Goal: Information Seeking & Learning: Learn about a topic

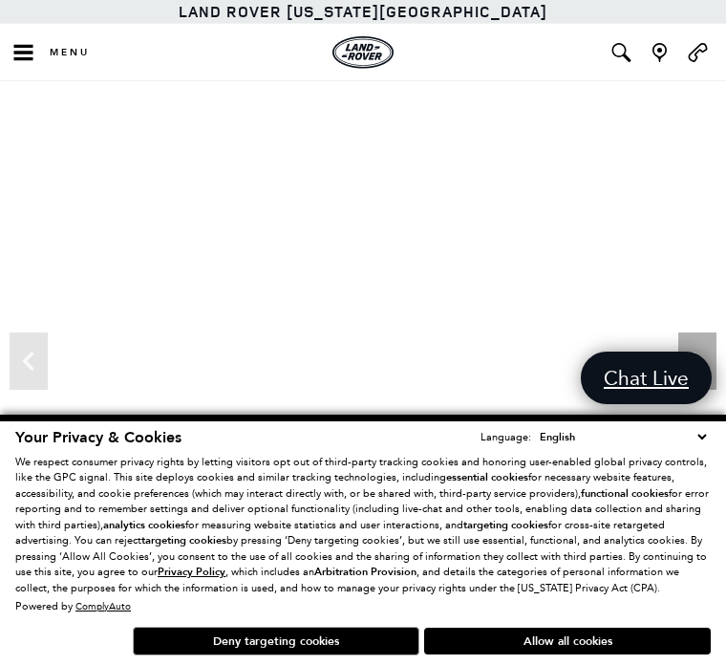
click at [350, 651] on button "Deny targeting cookies" at bounding box center [276, 641] width 287 height 29
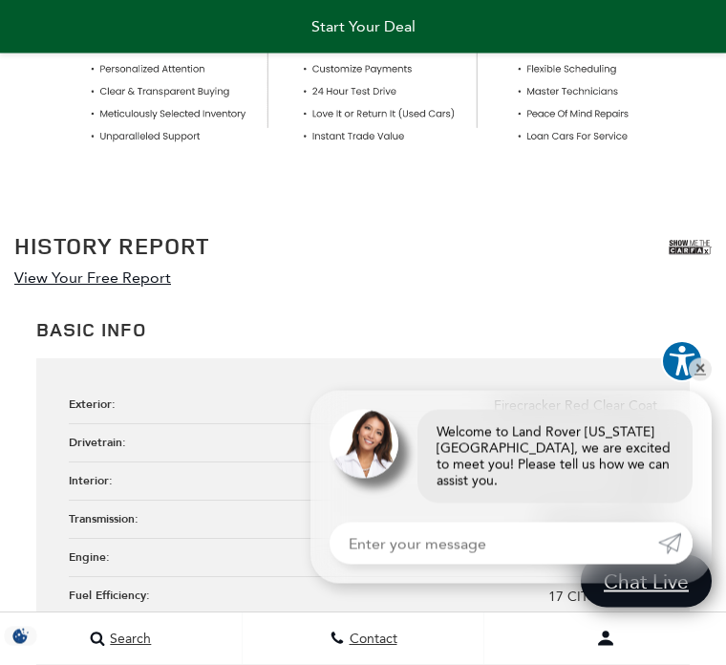
scroll to position [1558, 0]
click at [693, 381] on link "✕" at bounding box center [700, 369] width 23 height 23
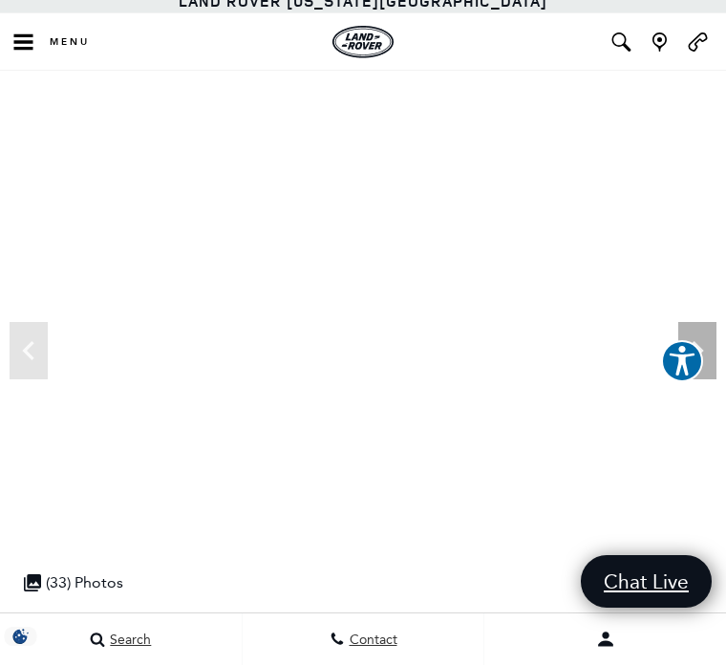
scroll to position [0, 0]
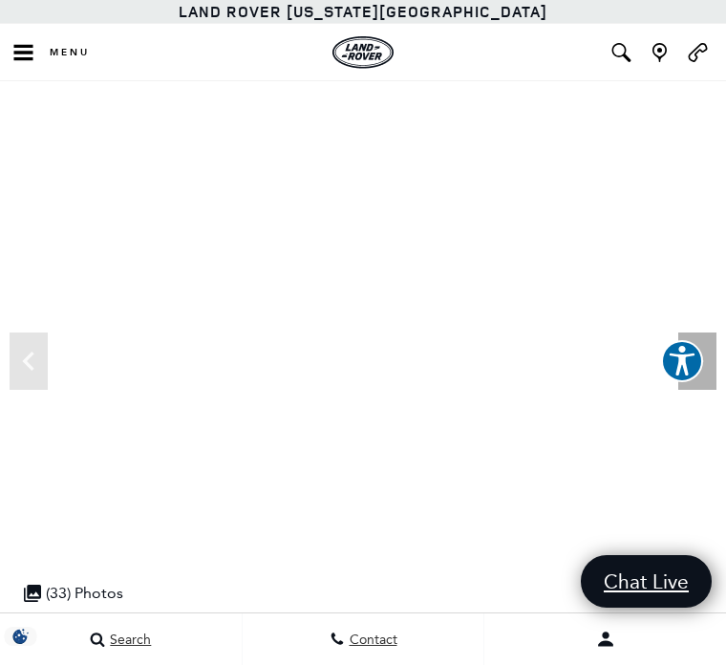
click at [696, 365] on icon "Next" at bounding box center [697, 361] width 11 height 19
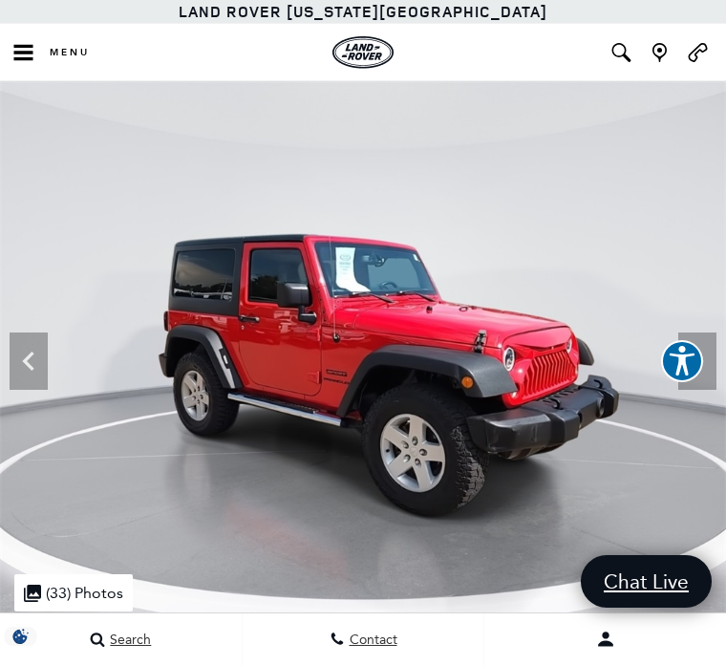
click at [697, 361] on icon "Next" at bounding box center [697, 361] width 38 height 38
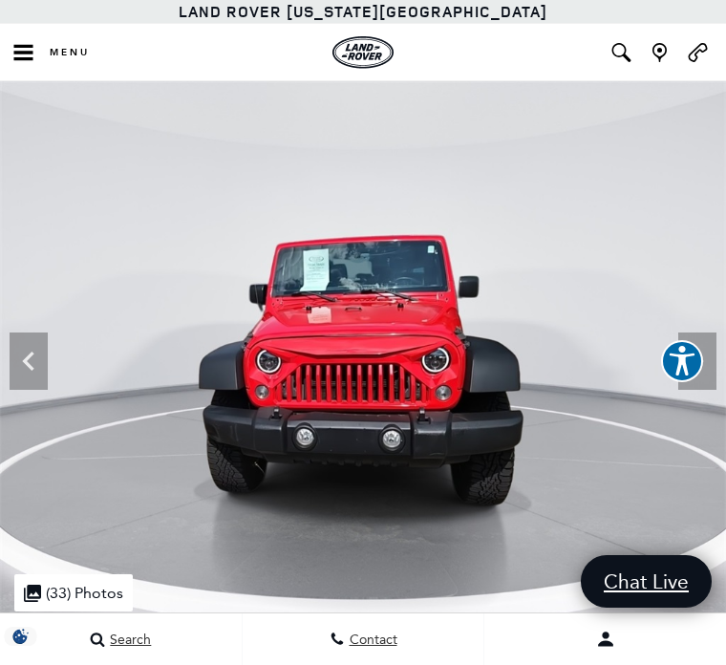
click at [693, 356] on icon "Next" at bounding box center [697, 361] width 38 height 38
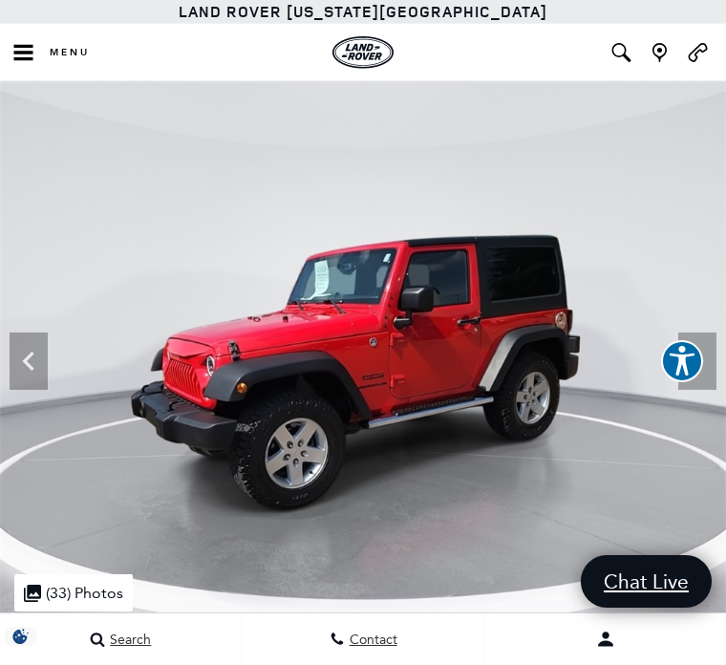
click at [700, 363] on icon "Next" at bounding box center [697, 361] width 11 height 19
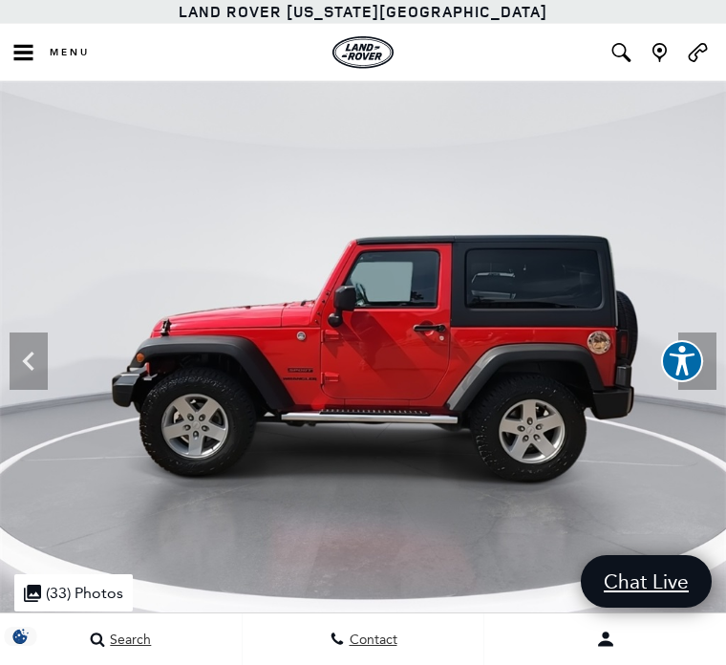
click at [707, 366] on icon "Next" at bounding box center [697, 361] width 38 height 38
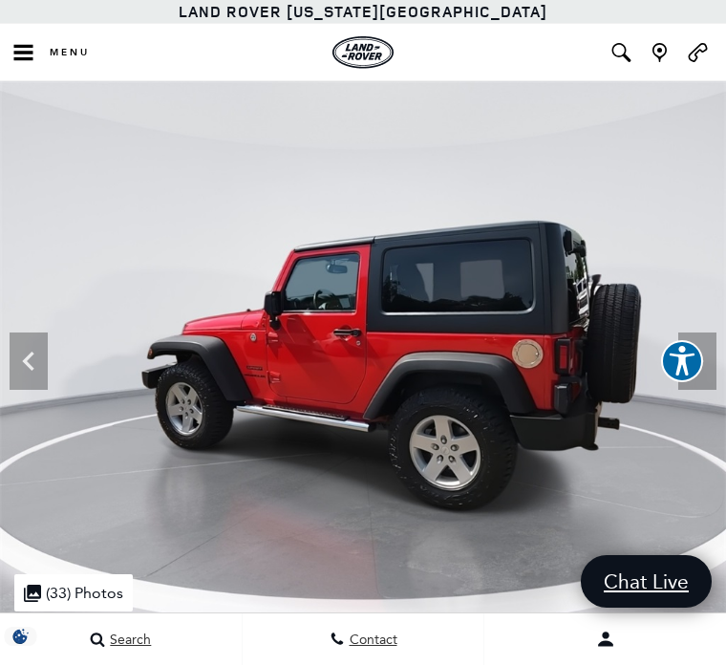
click at [705, 365] on icon "Next" at bounding box center [697, 361] width 38 height 38
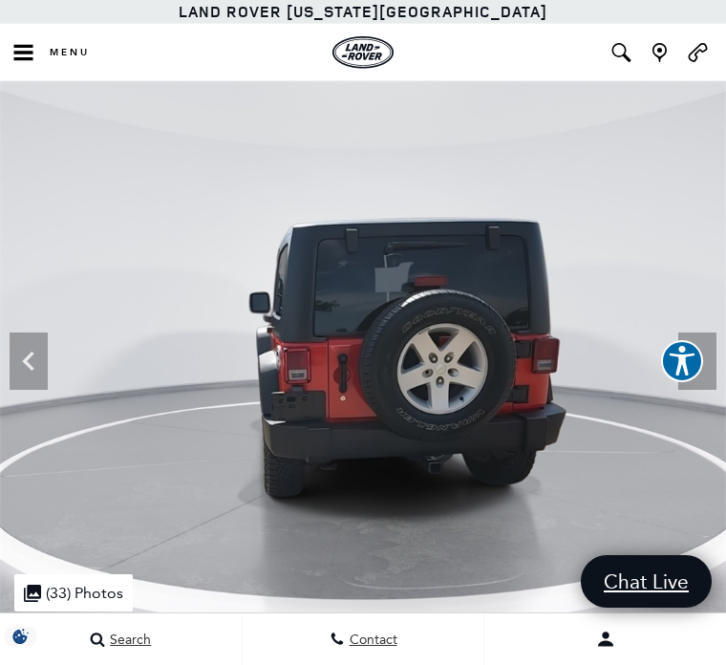
click at [707, 368] on icon "Next" at bounding box center [697, 361] width 38 height 38
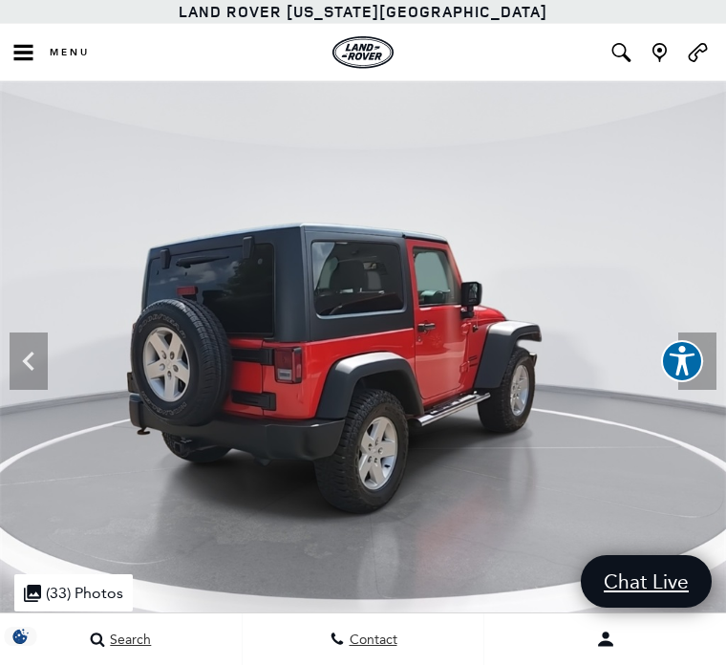
click at [699, 362] on icon "Next" at bounding box center [697, 361] width 11 height 19
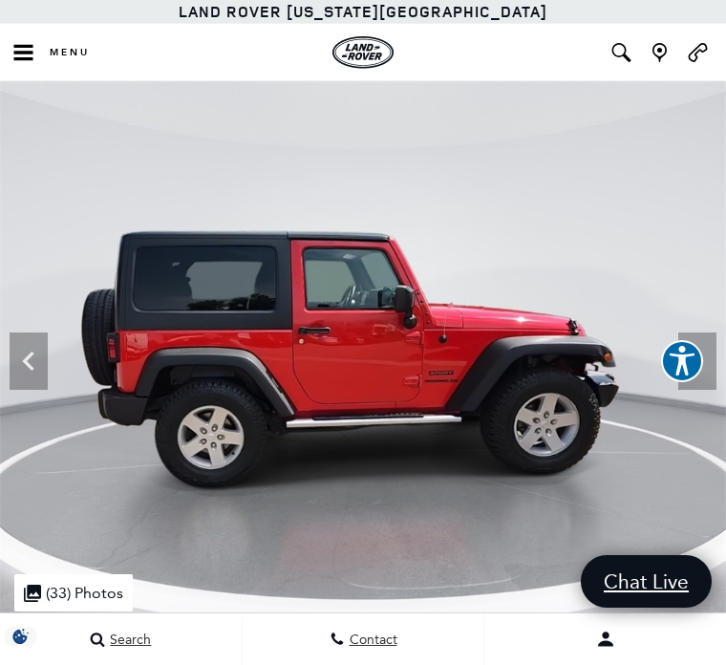
click at [699, 367] on icon "Next" at bounding box center [697, 361] width 38 height 38
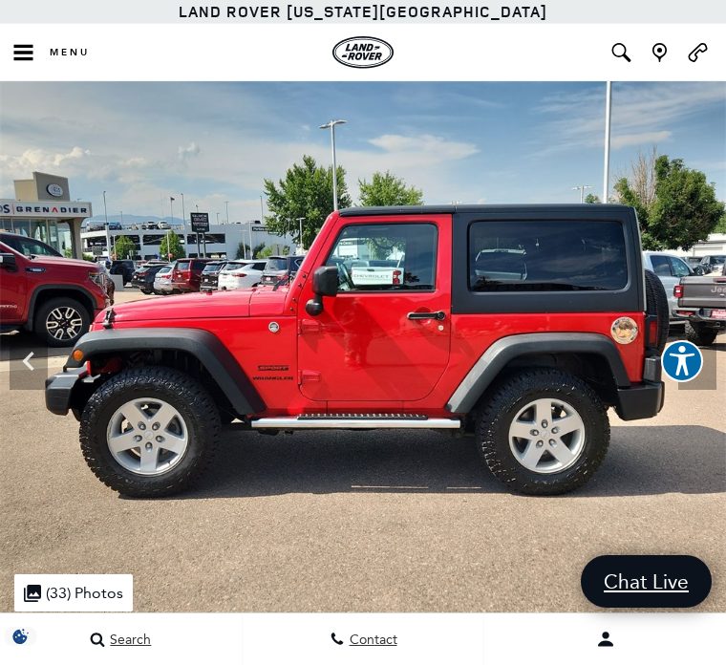
click at [370, 49] on img "land-rover" at bounding box center [363, 52] width 61 height 32
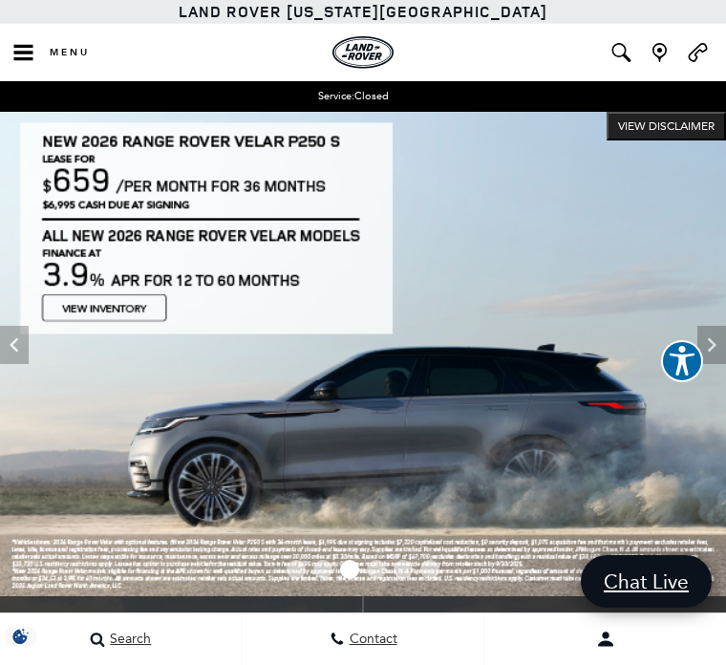
click at [469, 351] on img at bounding box center [363, 354] width 726 height 484
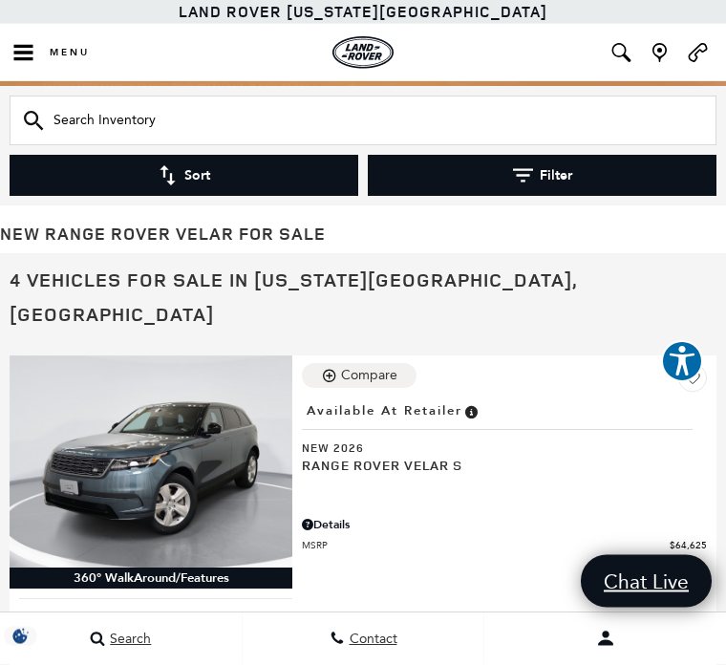
scroll to position [73, 0]
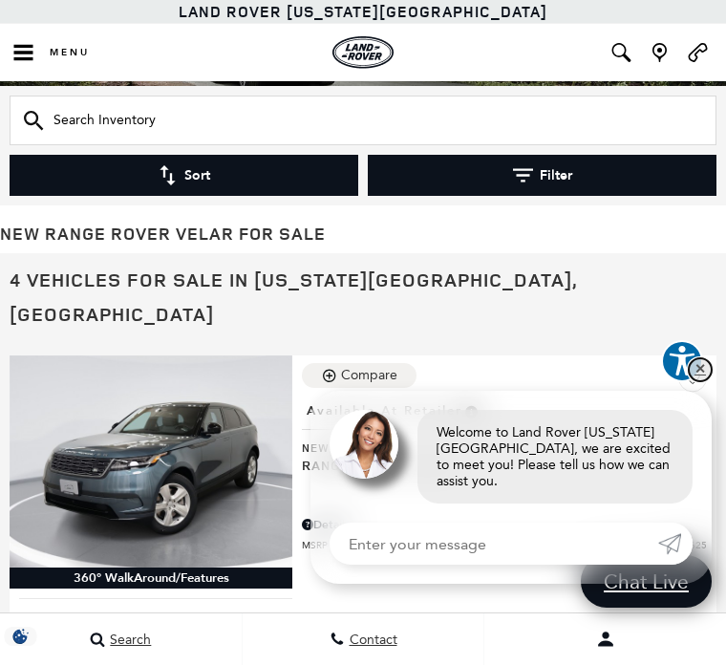
click at [704, 381] on link "✕" at bounding box center [700, 369] width 23 height 23
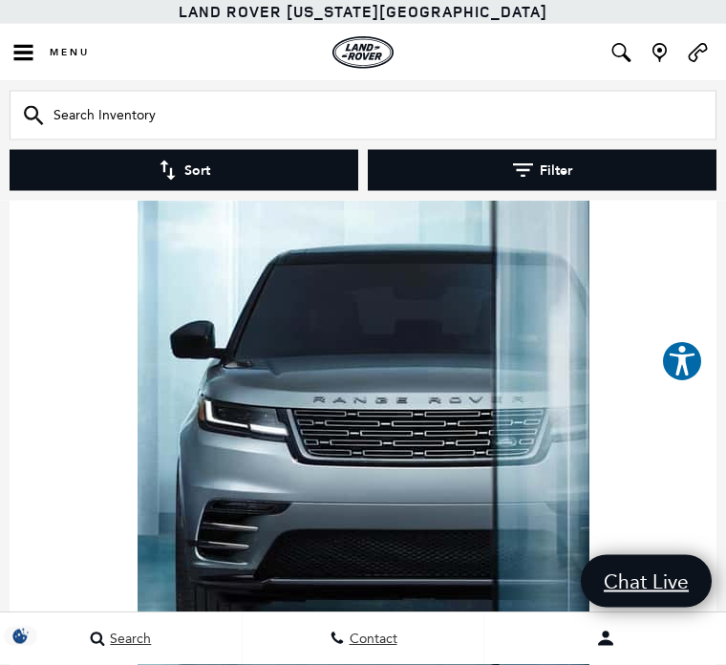
scroll to position [3330, 0]
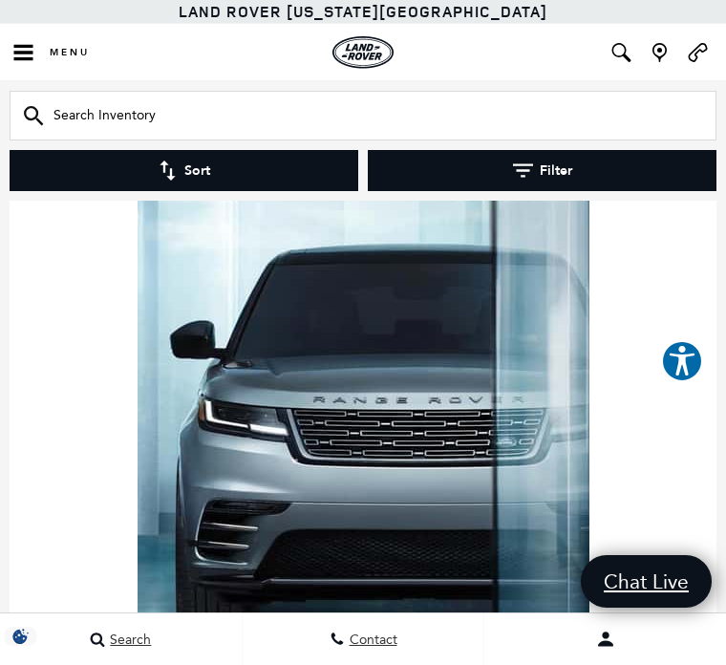
click at [370, 452] on img at bounding box center [364, 298] width 452 height 1032
click at [356, 392] on img at bounding box center [364, 298] width 452 height 1032
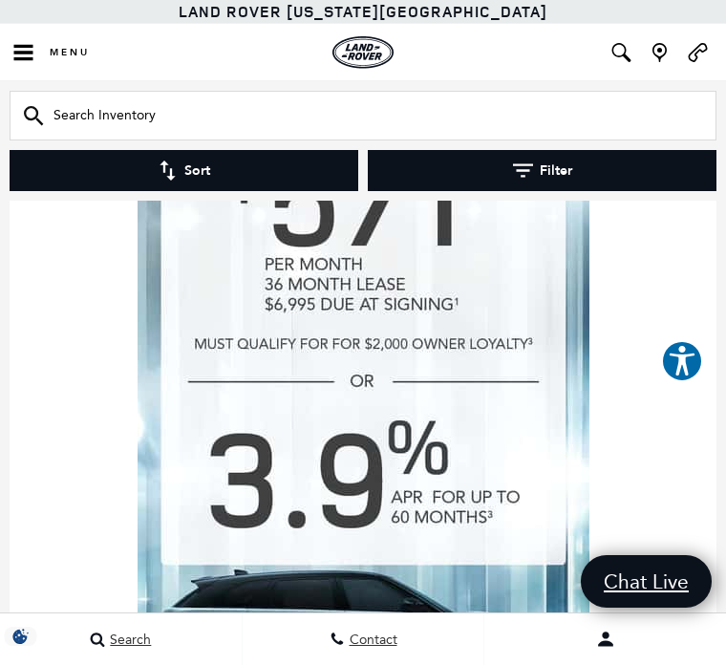
scroll to position [1590, 0]
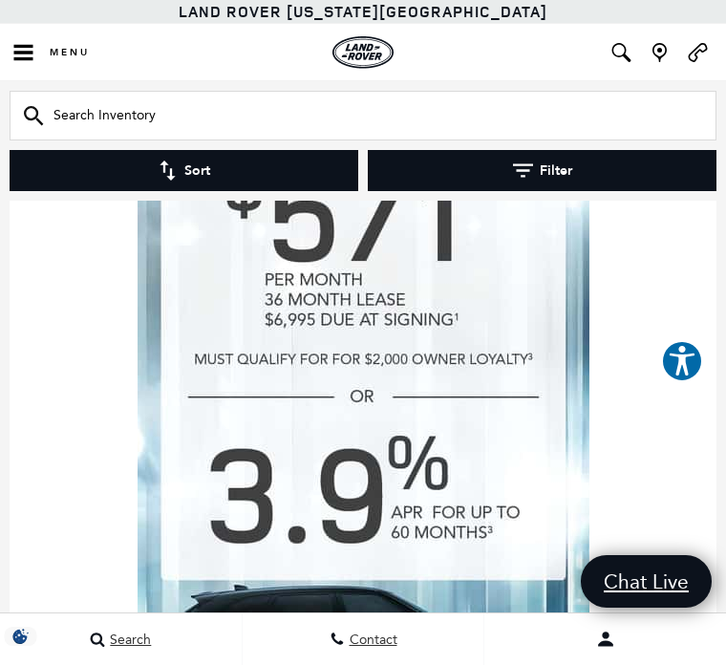
click at [383, 563] on img at bounding box center [364, 509] width 452 height 1032
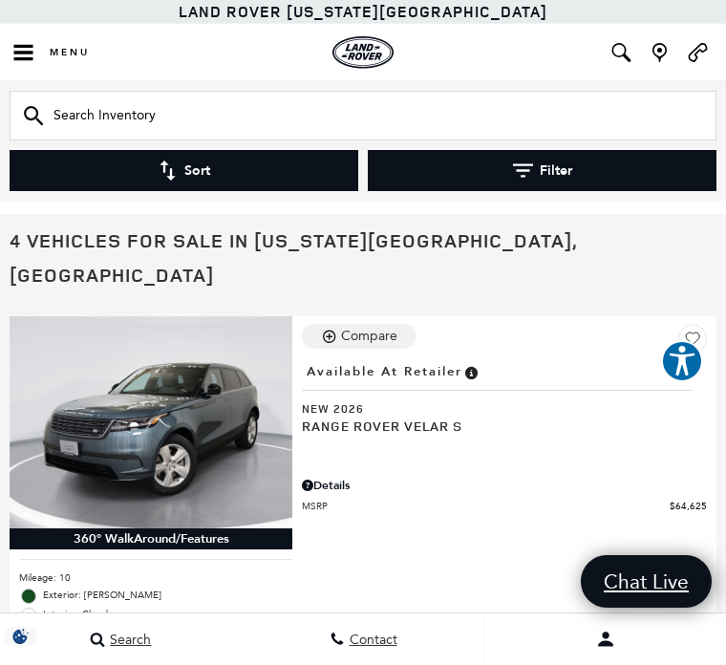
scroll to position [111, 0]
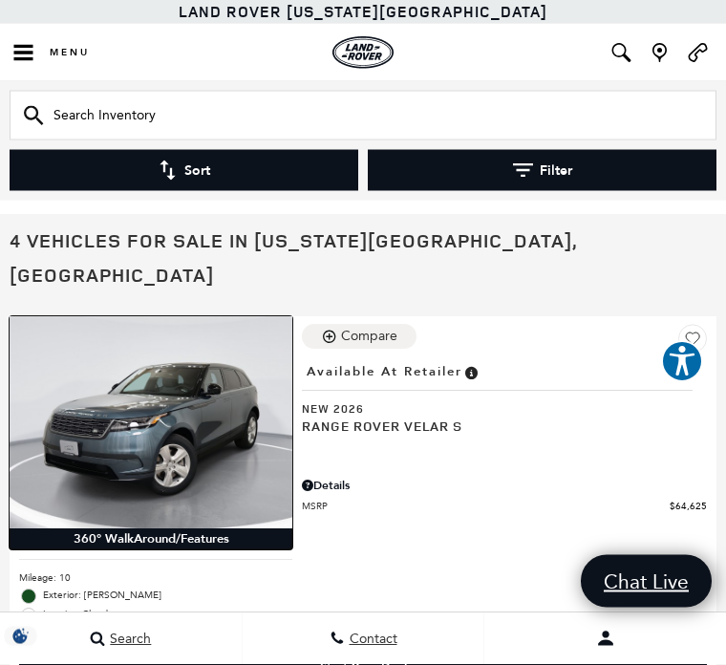
click at [167, 391] on img at bounding box center [151, 423] width 283 height 212
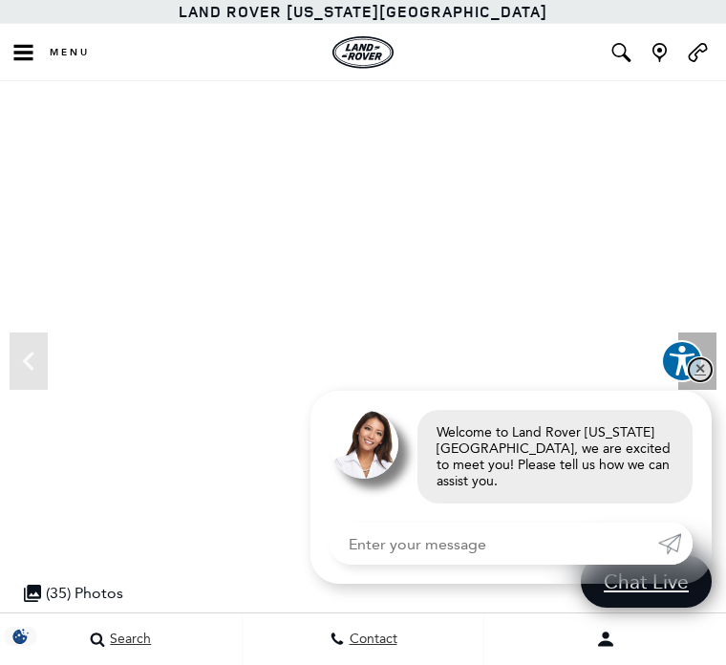
click at [697, 375] on link "✕" at bounding box center [700, 369] width 23 height 23
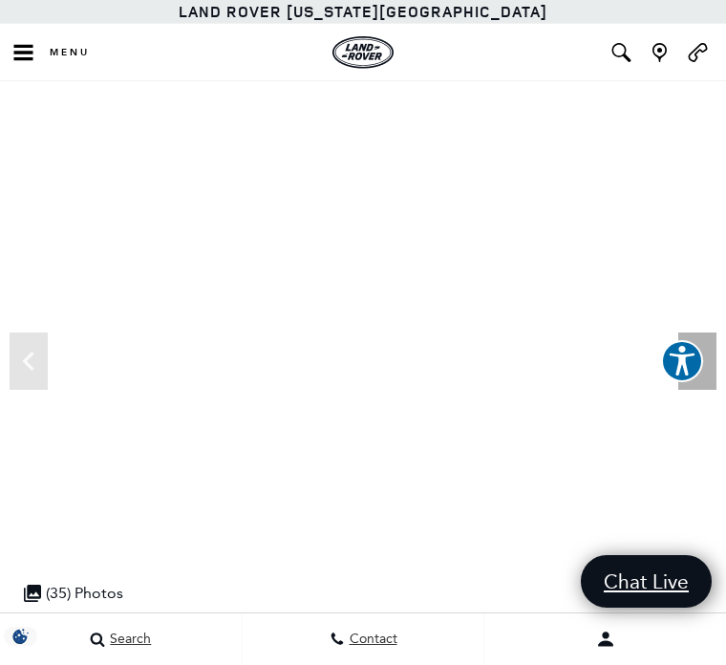
click at [703, 363] on icon "Next" at bounding box center [697, 361] width 38 height 38
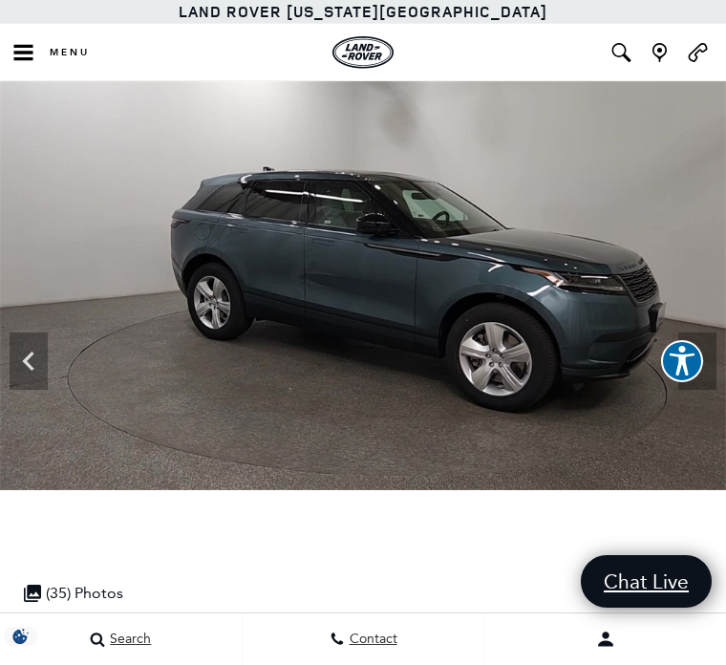
click at [709, 377] on icon "Next" at bounding box center [697, 361] width 38 height 38
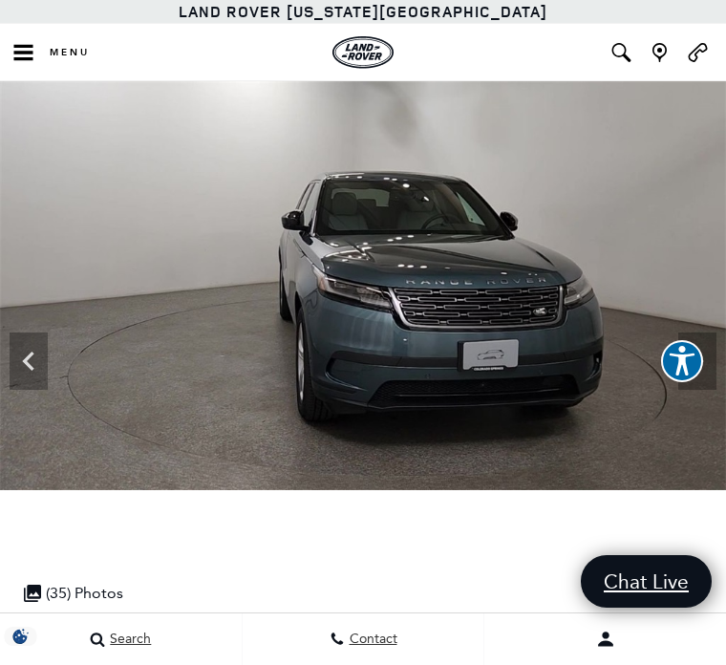
click at [700, 368] on icon "Next" at bounding box center [697, 361] width 38 height 38
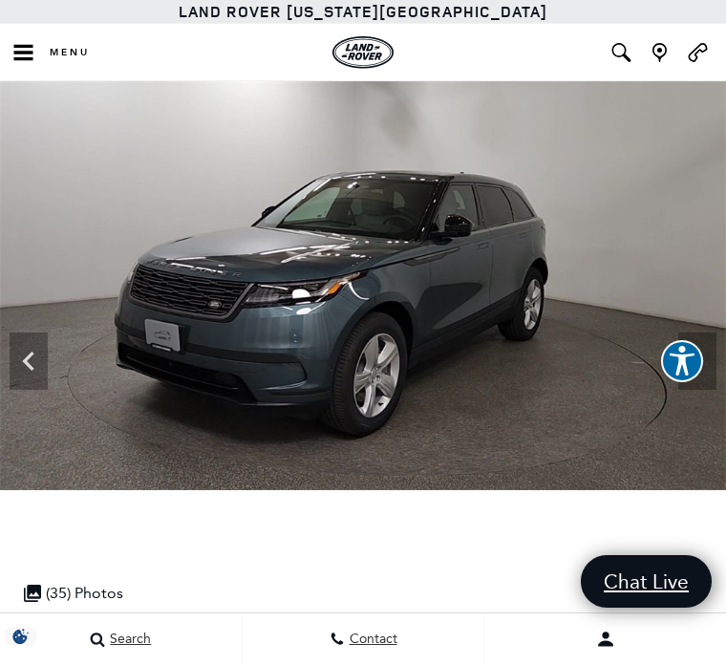
click at [697, 376] on icon "Next" at bounding box center [697, 361] width 38 height 38
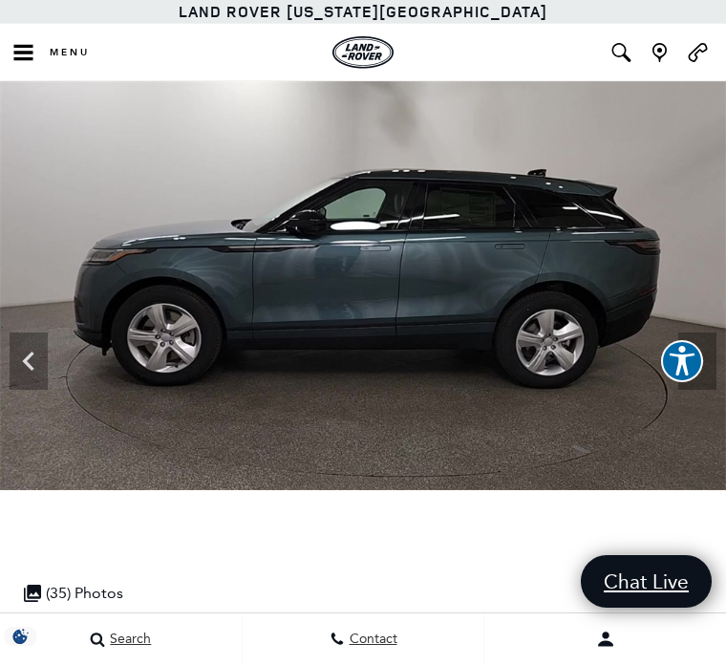
click at [699, 356] on icon "Next" at bounding box center [697, 361] width 38 height 38
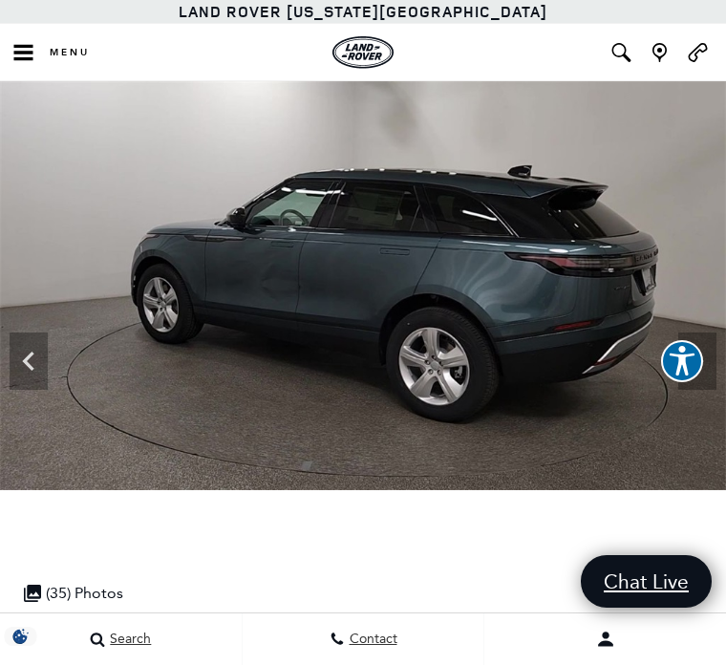
click at [694, 362] on icon "Next" at bounding box center [697, 361] width 38 height 38
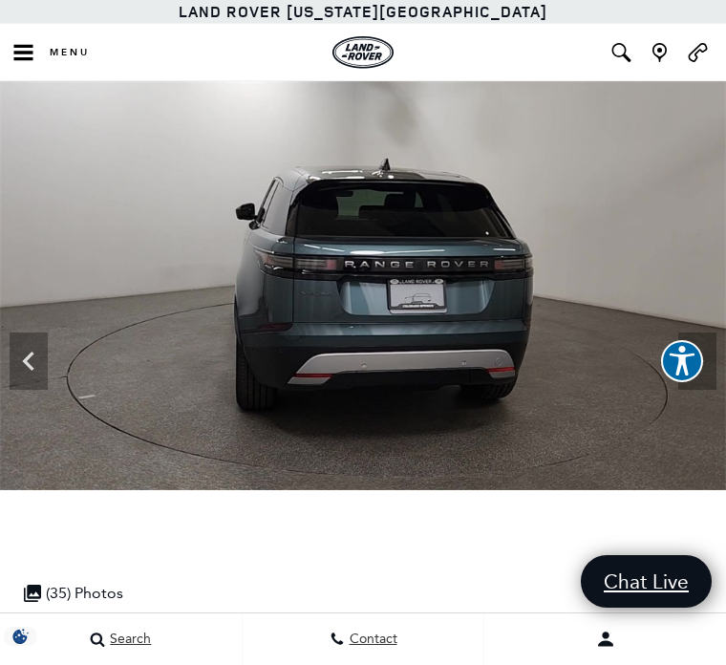
click at [701, 354] on icon "Next" at bounding box center [697, 361] width 38 height 38
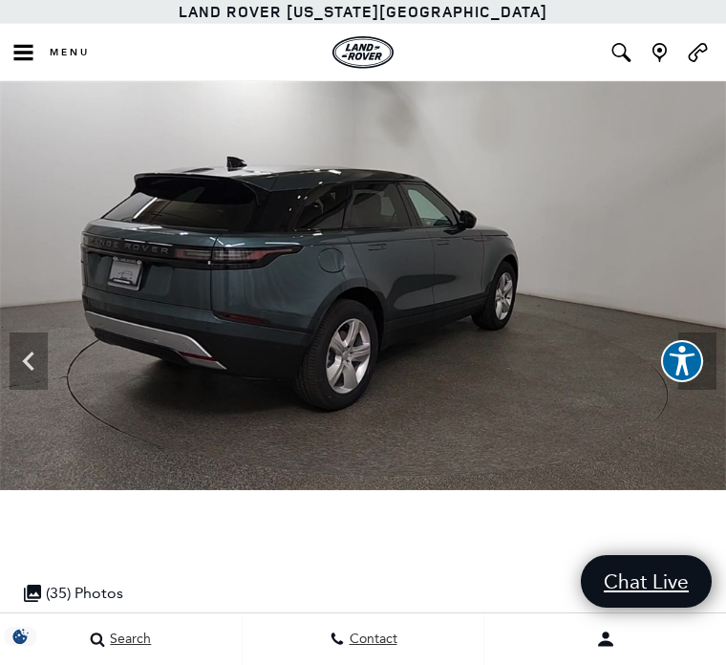
click at [691, 356] on icon "Next" at bounding box center [697, 361] width 38 height 38
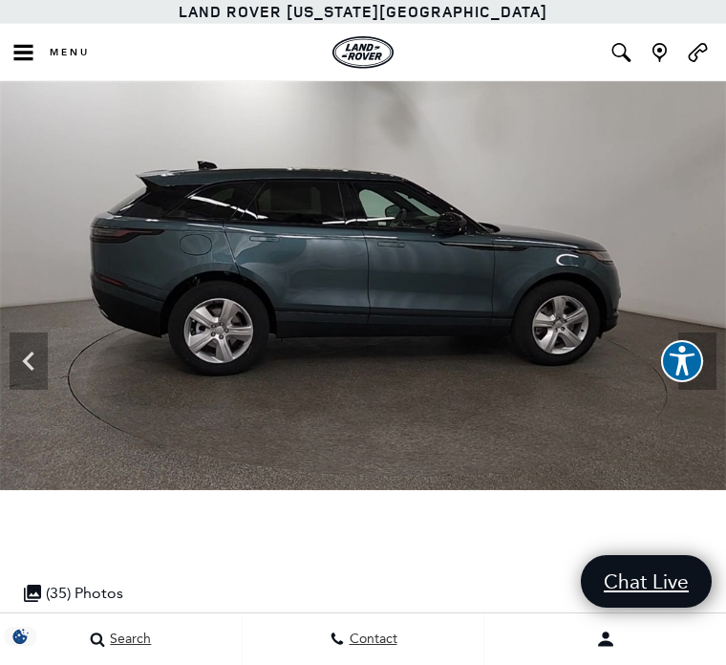
click at [699, 360] on icon "Next" at bounding box center [697, 361] width 11 height 19
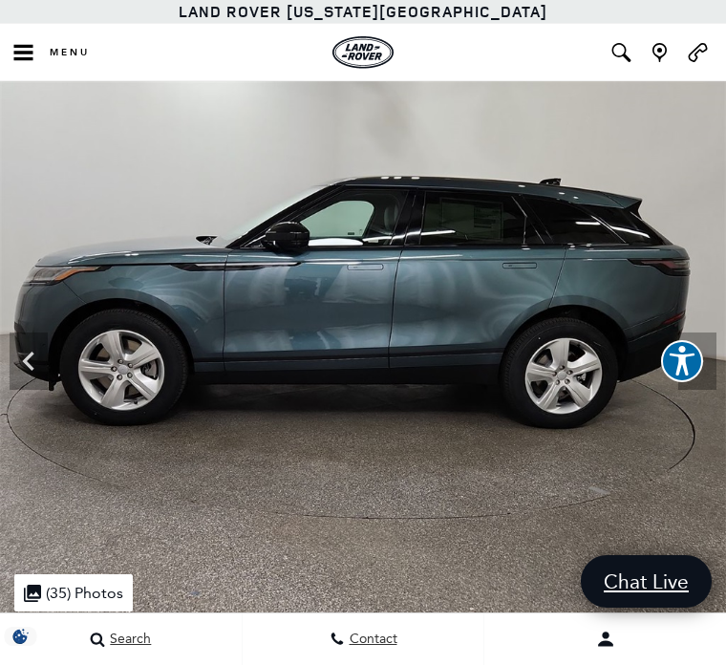
click at [704, 360] on icon "Next" at bounding box center [697, 361] width 38 height 38
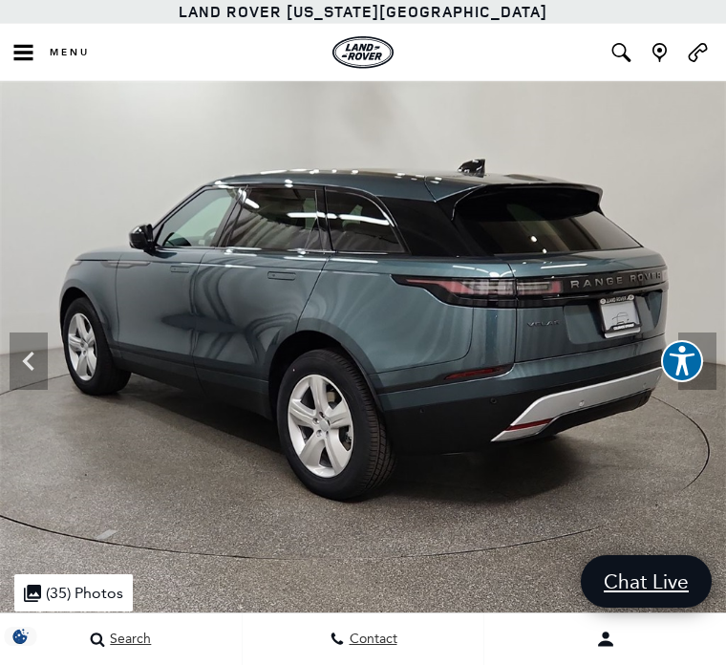
click at [689, 372] on icon "Next" at bounding box center [697, 361] width 38 height 38
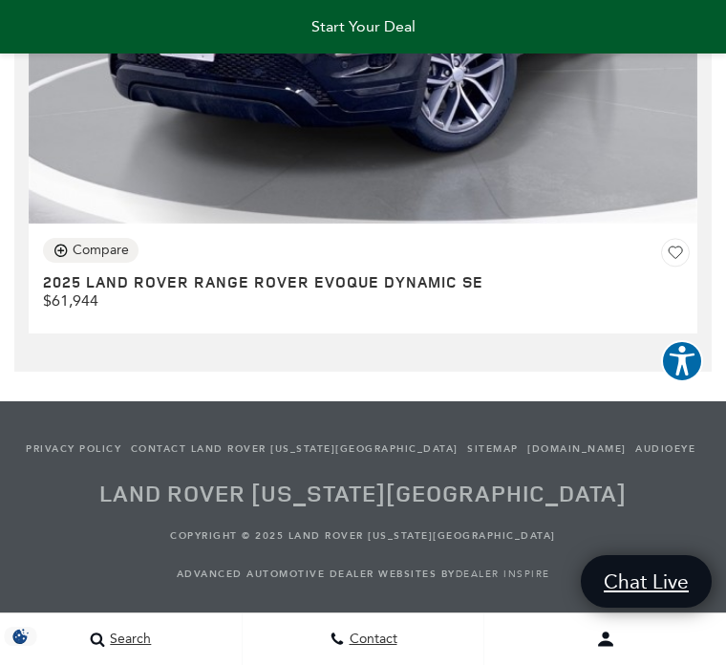
scroll to position [8775, 0]
